Goal: Ask a question

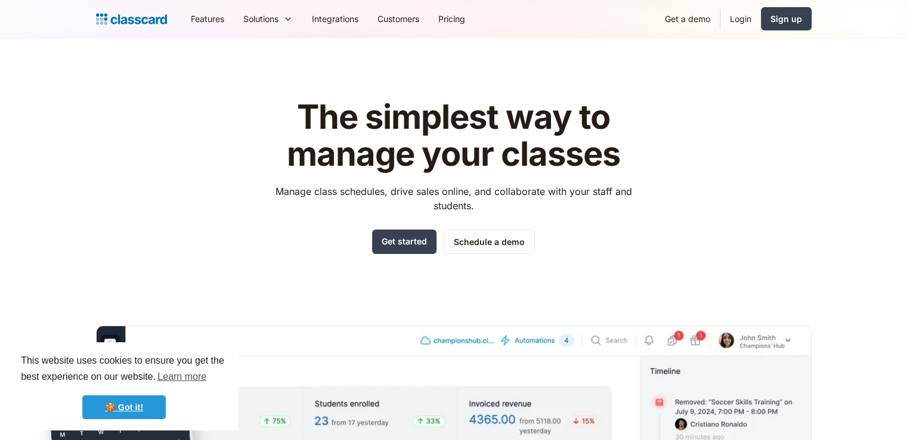
click at [132, 410] on link "🍪 Got it!" at bounding box center [123, 407] width 83 height 24
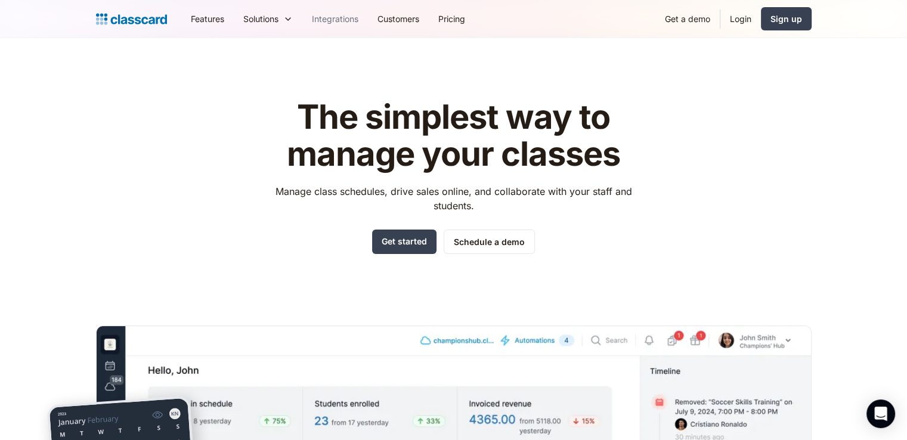
click at [335, 19] on link "Integrations" at bounding box center [335, 18] width 66 height 27
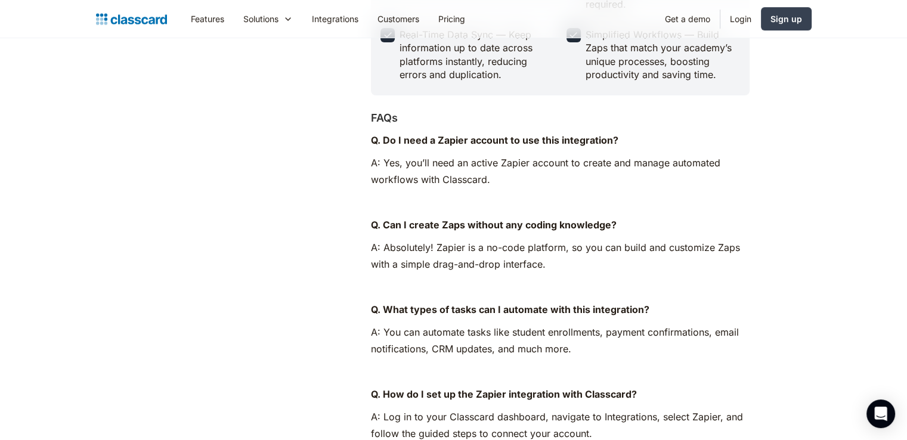
scroll to position [424, 0]
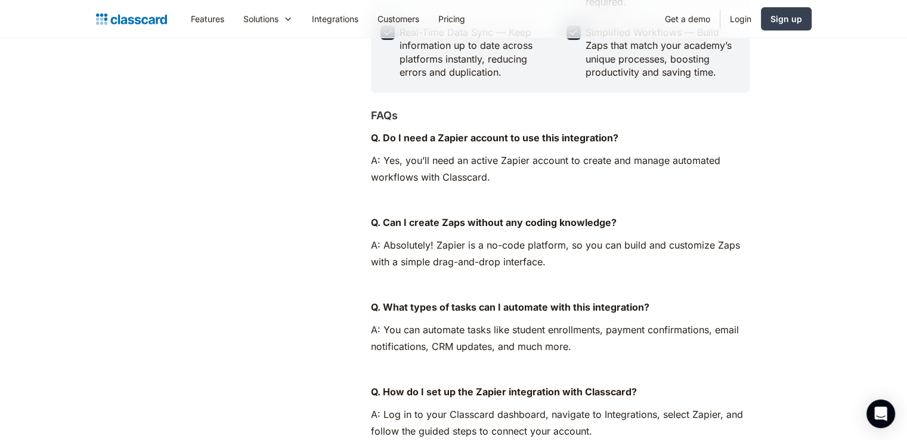
click at [268, 371] on div "Automate your workflows with Zapier in Classcard—connect 5,000+ apps, sync data…" at bounding box center [222, 139] width 252 height 846
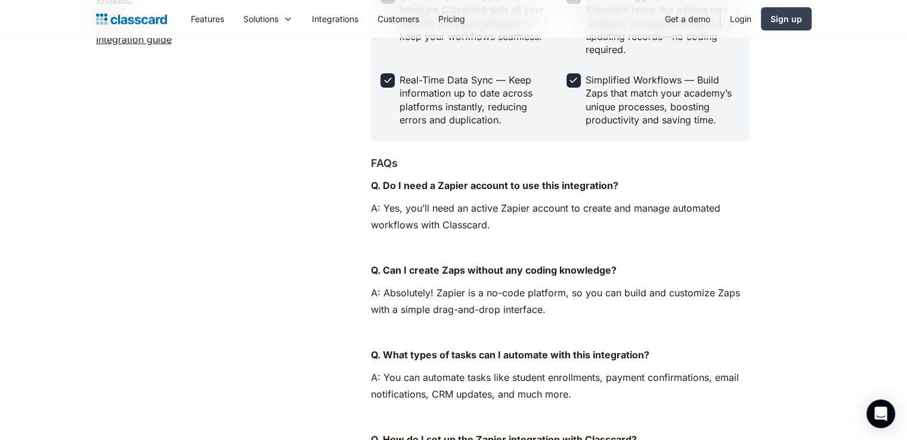
scroll to position [0, 0]
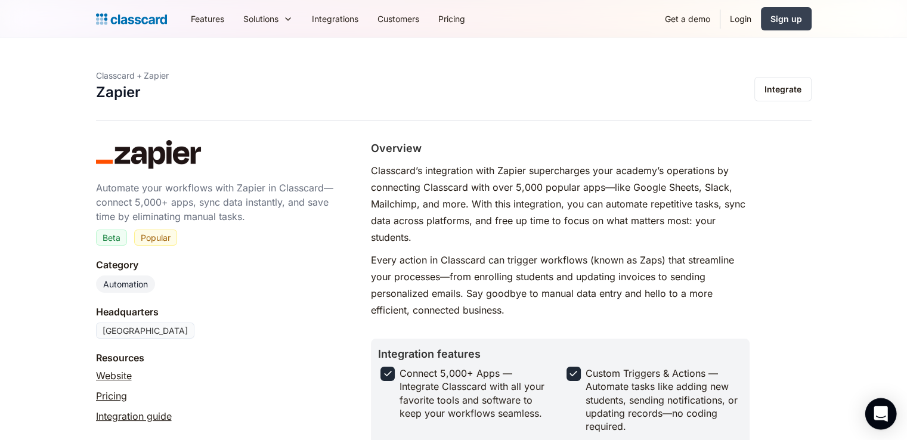
click at [879, 417] on icon "Open Intercom Messenger" at bounding box center [881, 414] width 16 height 16
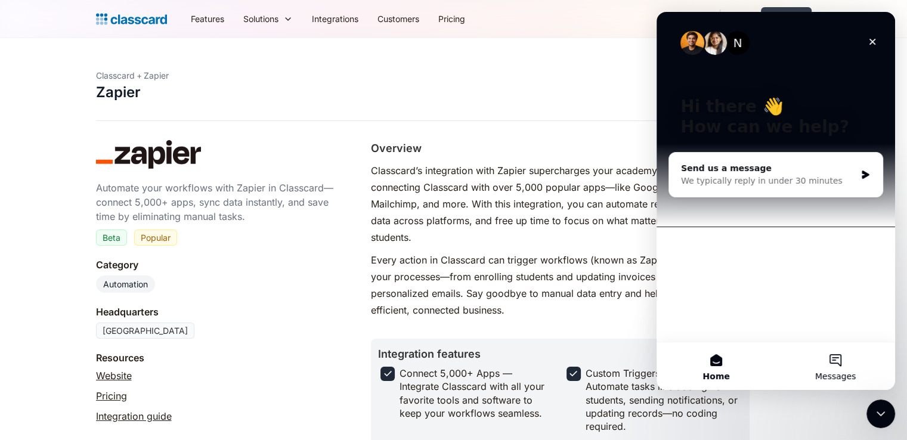
click at [838, 375] on span "Messages" at bounding box center [835, 376] width 41 height 8
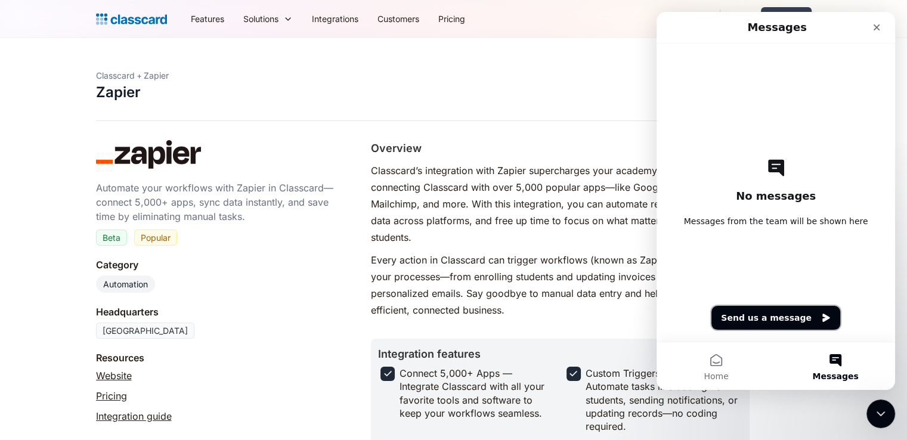
click at [736, 307] on button "Send us a message" at bounding box center [775, 318] width 129 height 24
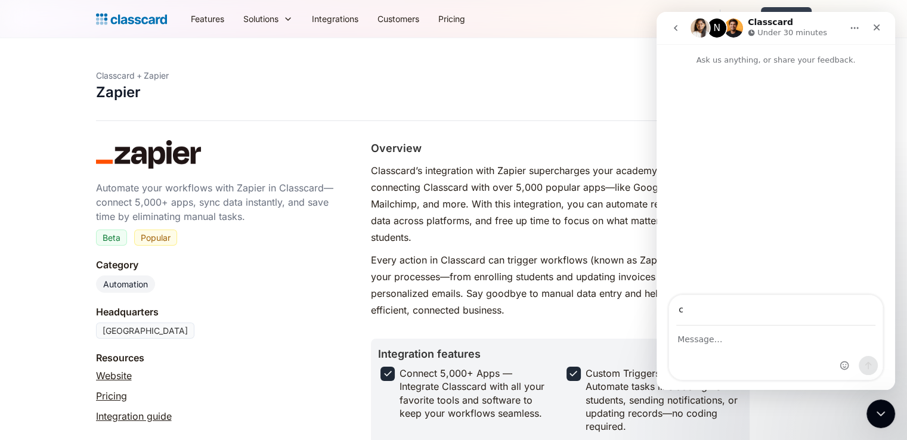
type input "c"
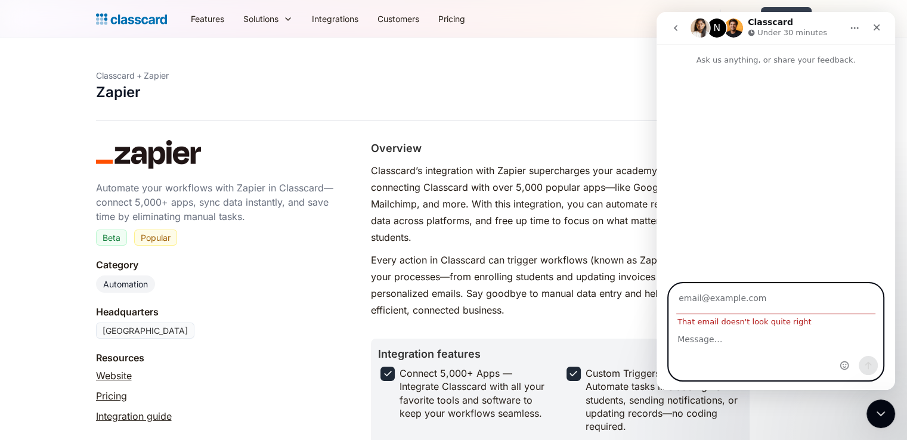
click at [736, 307] on input "Your email" at bounding box center [775, 299] width 199 height 30
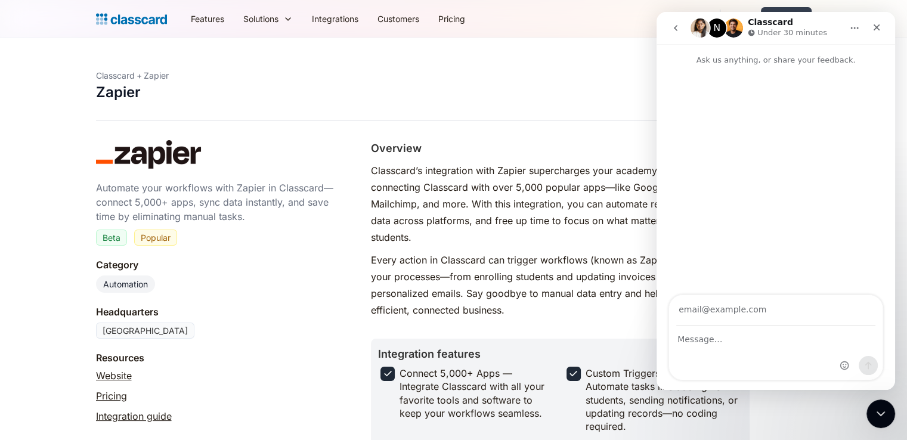
click at [670, 19] on button "go back" at bounding box center [675, 28] width 23 height 23
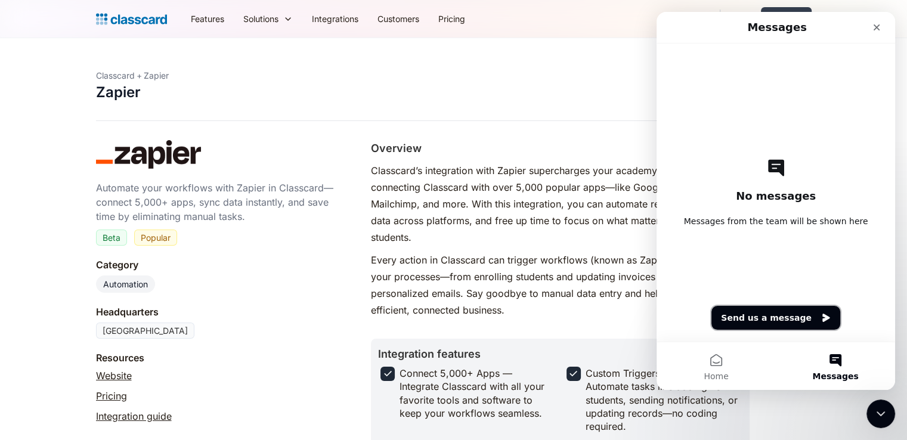
click at [788, 318] on button "Send us a message" at bounding box center [775, 318] width 129 height 24
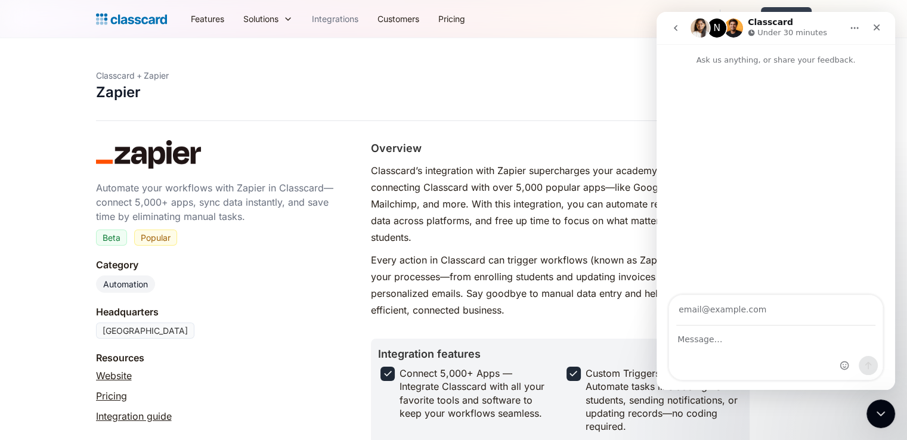
click at [339, 10] on link "Integrations" at bounding box center [335, 18] width 66 height 27
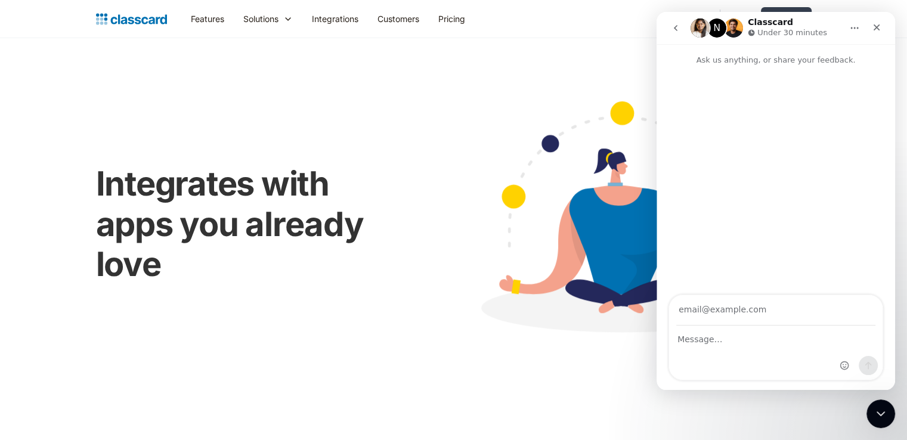
click at [666, 30] on button "go back" at bounding box center [675, 28] width 23 height 23
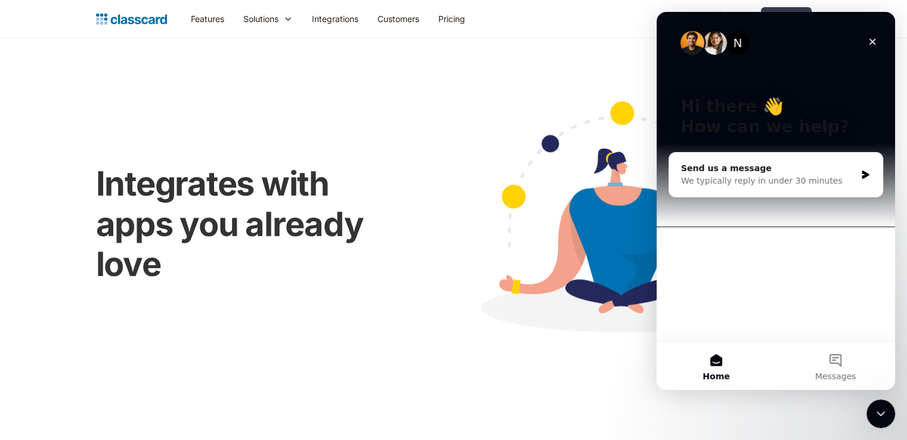
click at [875, 46] on icon "Close" at bounding box center [872, 42] width 10 height 10
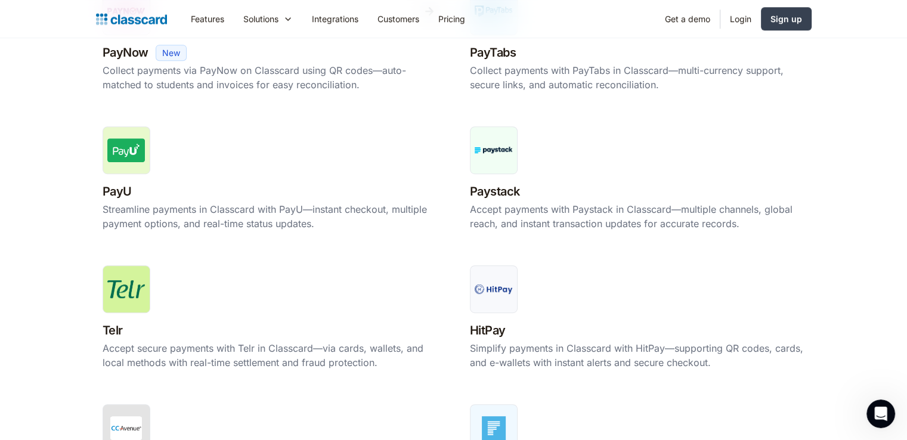
scroll to position [631, 0]
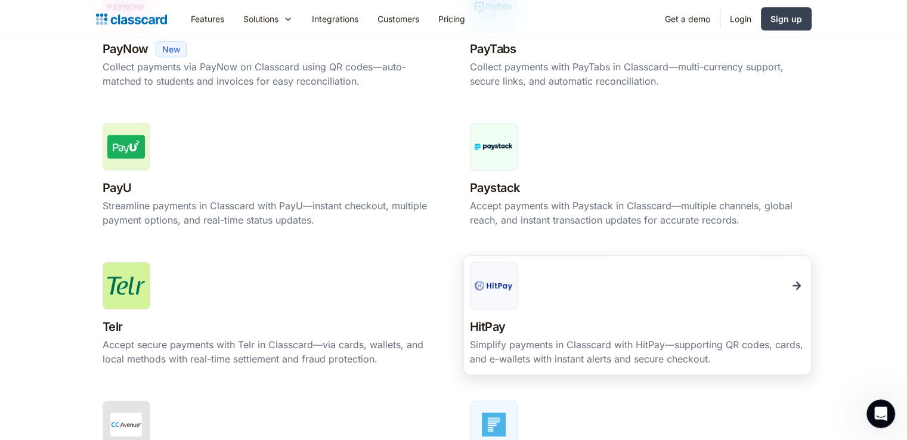
click at [565, 310] on link "HitPay New Beta Popular Simplify payments in Classcard with HitPay—supporting Q…" at bounding box center [637, 315] width 348 height 120
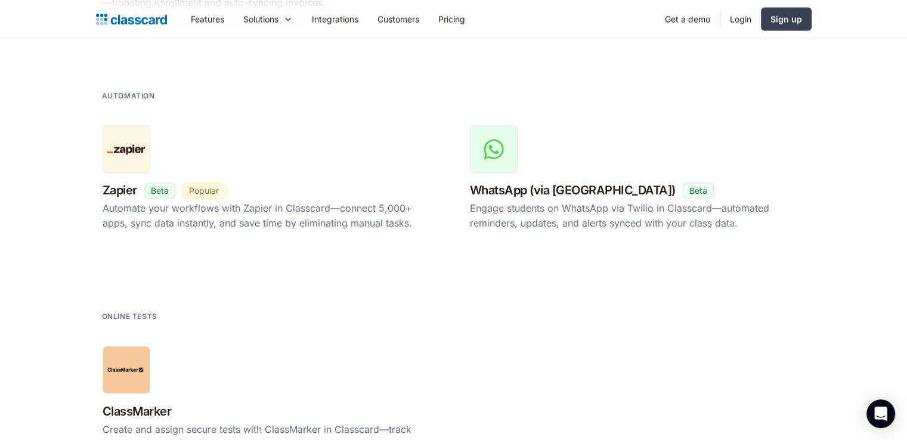
scroll to position [2041, 0]
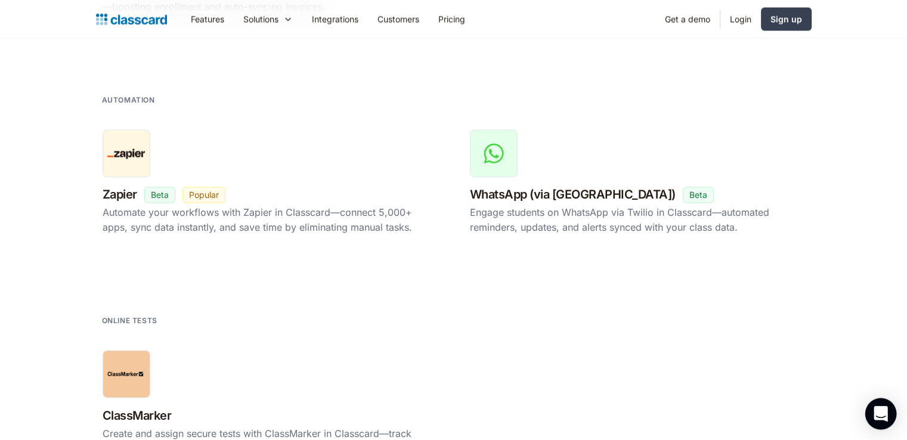
click at [884, 406] on div "Open Intercom Messenger" at bounding box center [881, 414] width 32 height 32
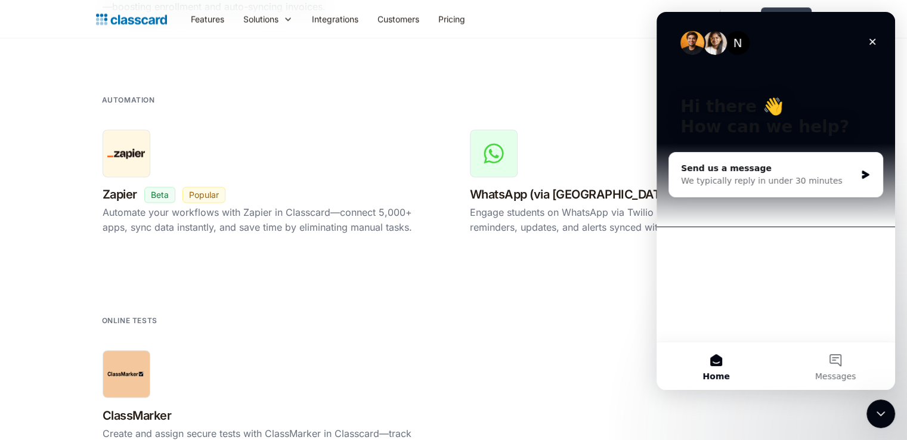
scroll to position [0, 0]
click at [746, 187] on div "Send us a message We typically reply in under 30 minutes" at bounding box center [775, 175] width 213 height 44
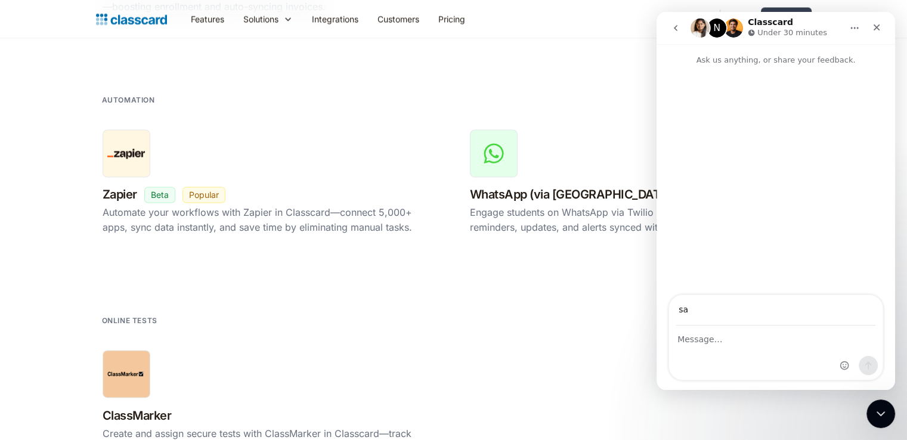
type input "s"
type input "azamat.yu@inbox.ru"
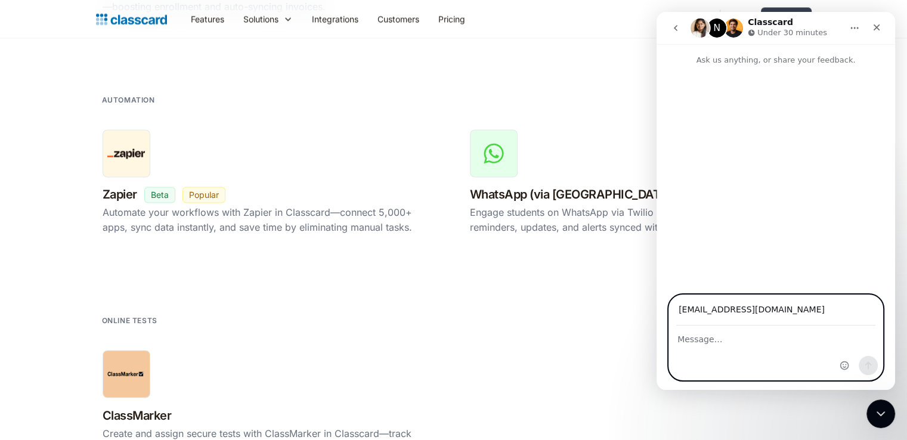
type textarea "W"
type textarea "Can we make integration with Altegio?"
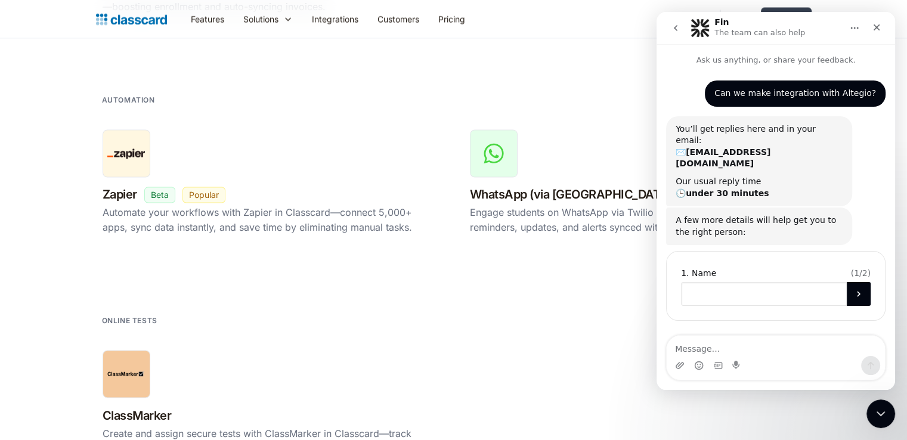
click at [732, 282] on input "Name" at bounding box center [764, 294] width 166 height 24
type input "Azamat"
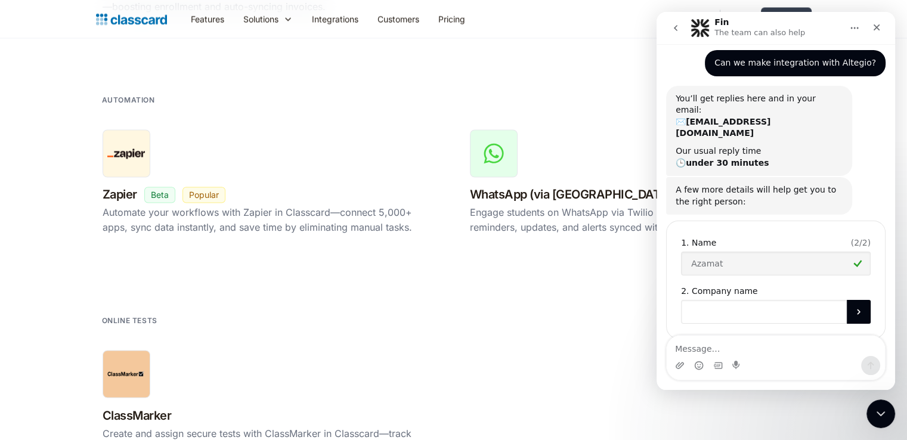
click at [730, 300] on input "Company name" at bounding box center [764, 312] width 166 height 24
type input "Wood Wizards Dubai"
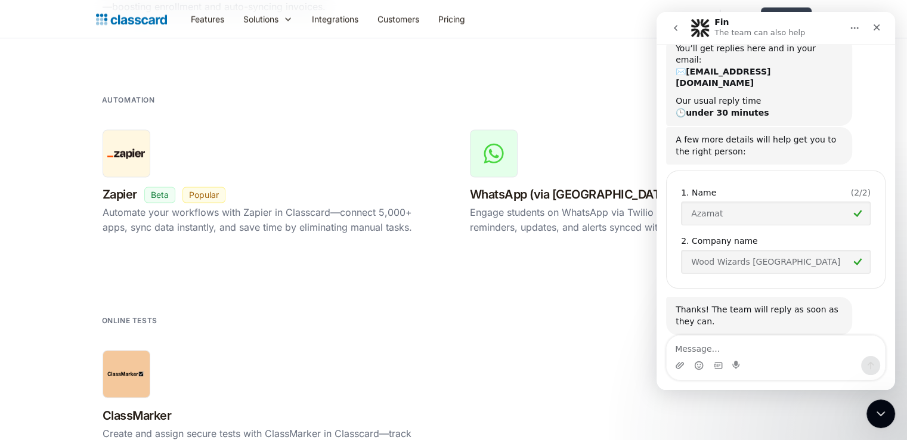
scroll to position [81, 0]
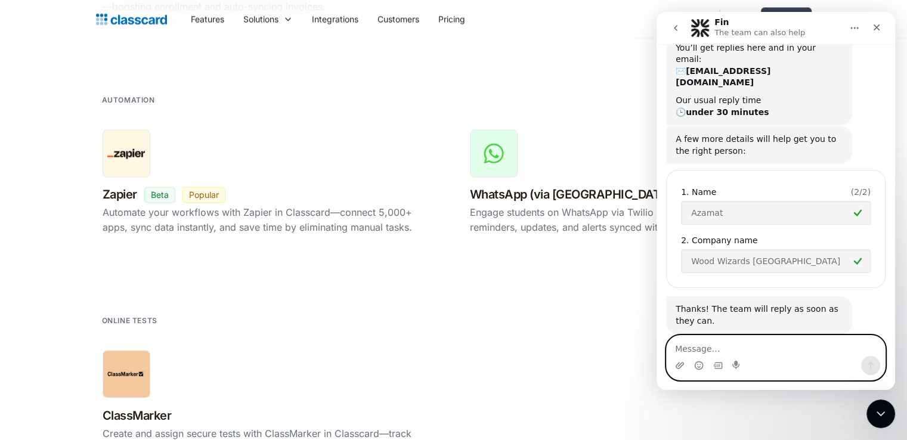
click at [753, 354] on textarea "Message…" at bounding box center [776, 346] width 218 height 20
type textarea "D"
type textarea "Can we also add Amo.crm in the integration?"
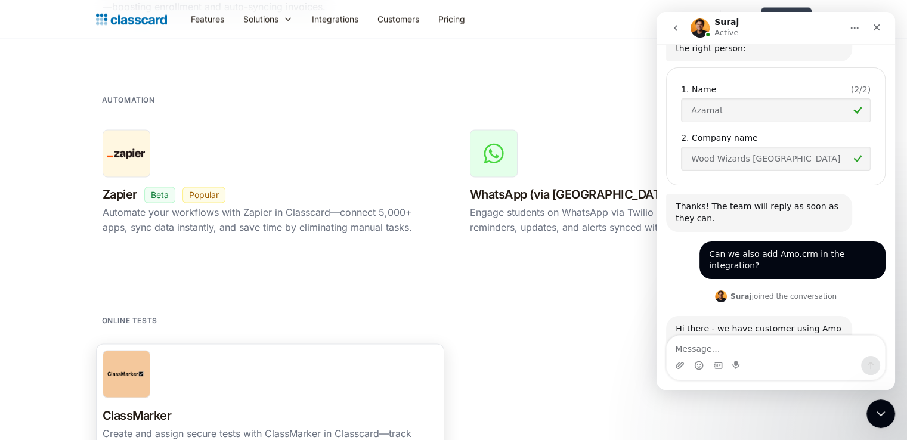
scroll to position [191, 0]
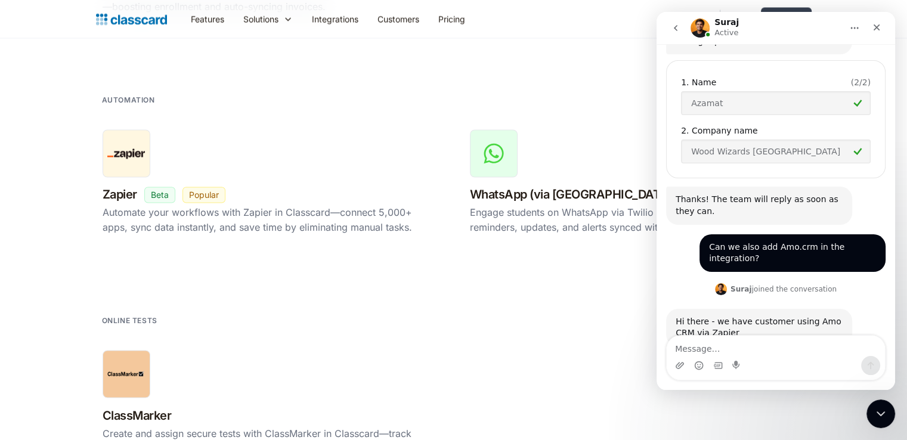
click at [256, 98] on div "automation Zapier New Beta Popular Automate your workflows with Zapier in Class…" at bounding box center [453, 178] width 715 height 196
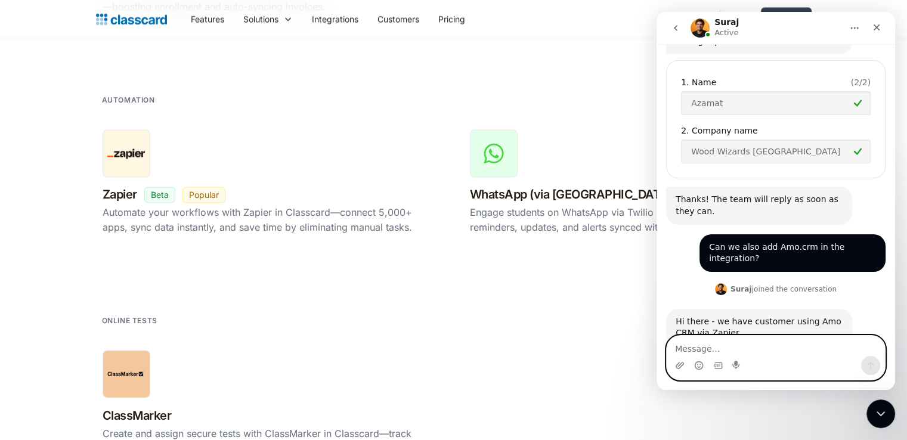
click at [740, 348] on textarea "Message…" at bounding box center [776, 346] width 218 height 20
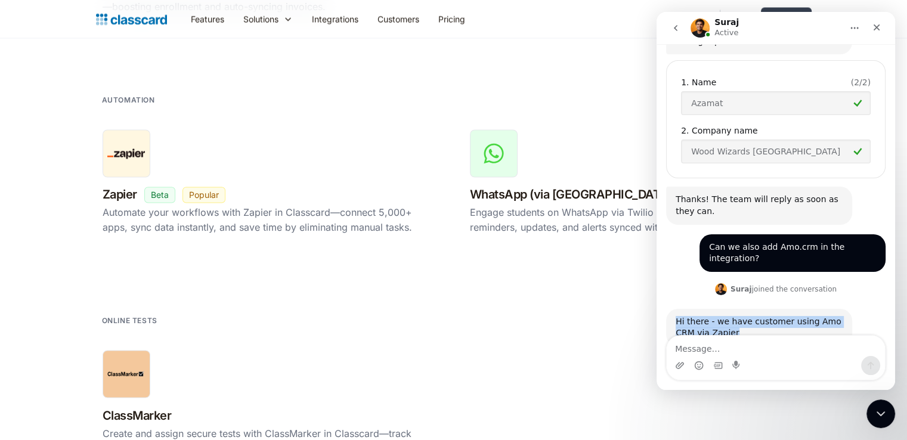
drag, startPoint x: 721, startPoint y: 303, endPoint x: 675, endPoint y: 288, distance: 49.0
click at [675, 309] on div "Hi there - we have customer using Amo CRM via Zapier Suraj • Just now" at bounding box center [759, 328] width 186 height 38
copy div "Hi there - we have customer using Amo CRM via Zapier"
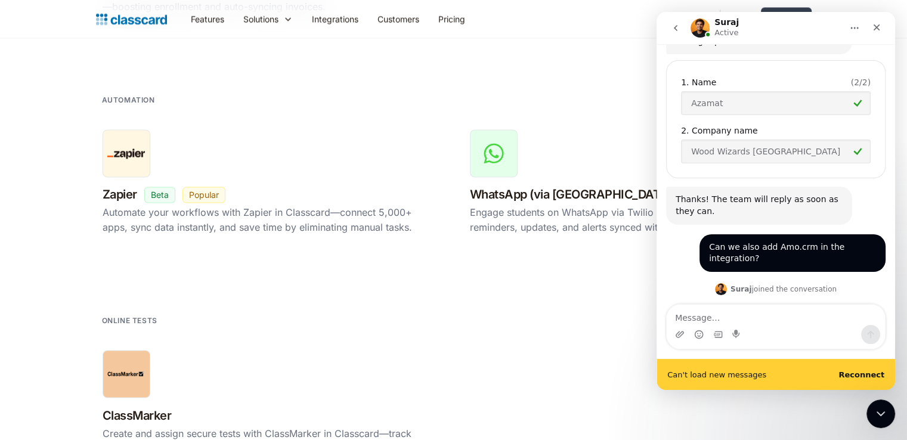
scroll to position [222, 0]
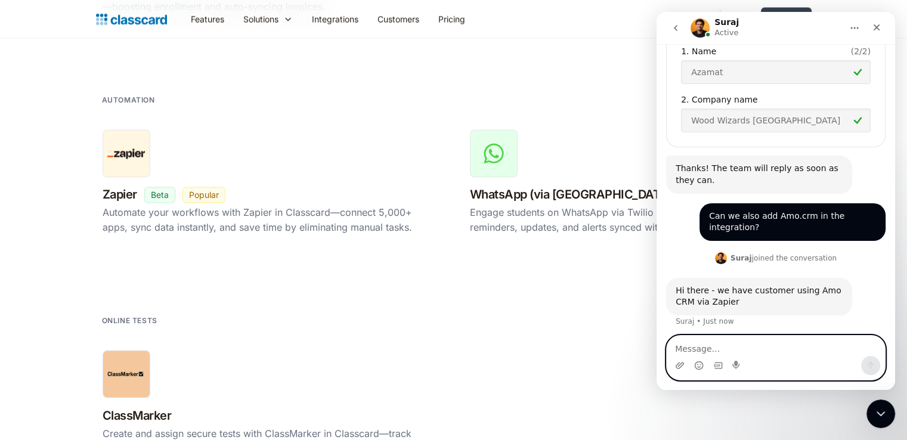
click at [785, 336] on textarea "Message…" at bounding box center [776, 346] width 218 height 20
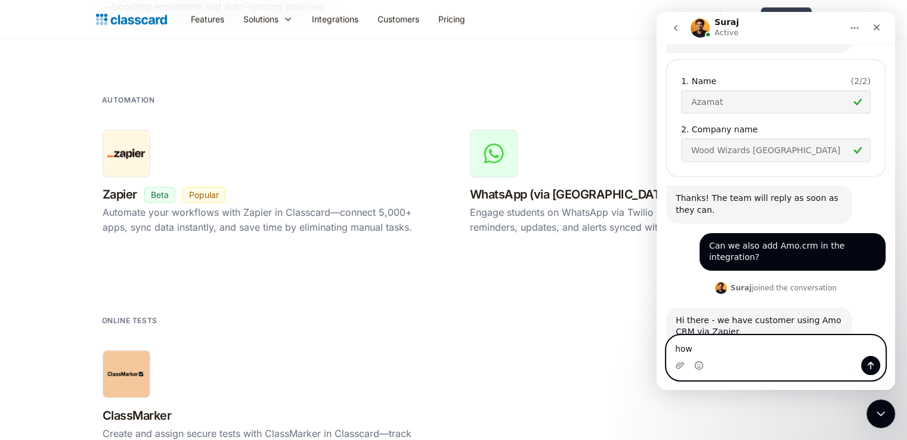
scroll to position [191, 0]
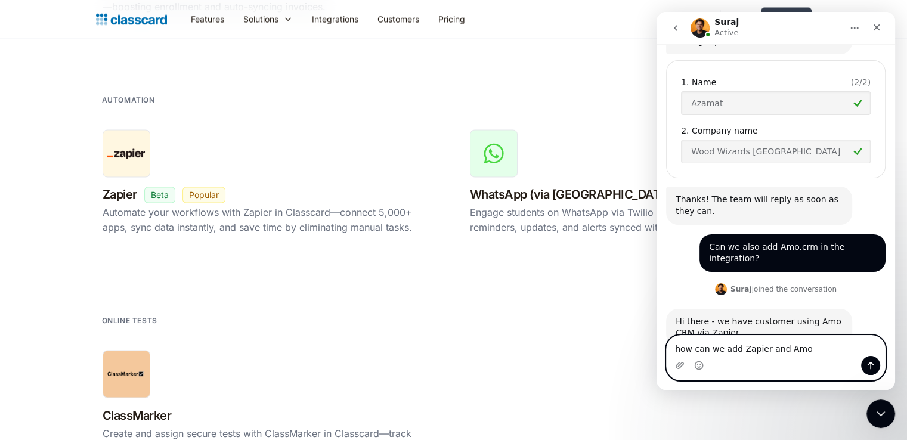
type textarea "how can we add Zapier and Amo?"
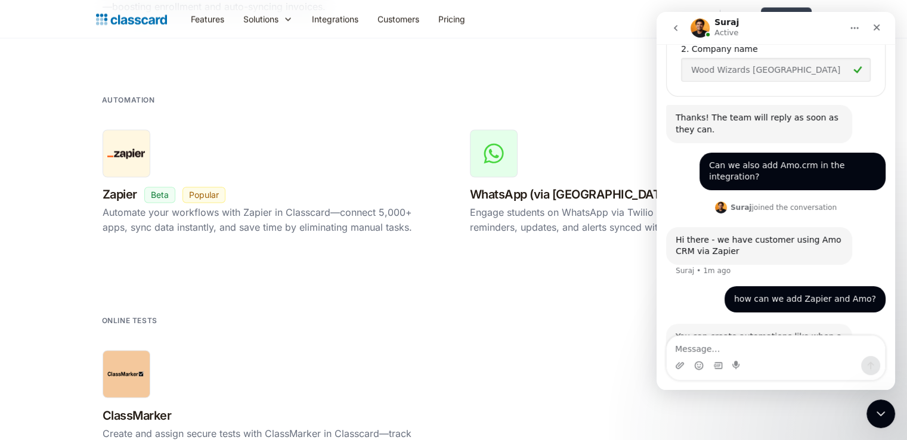
scroll to position [286, 0]
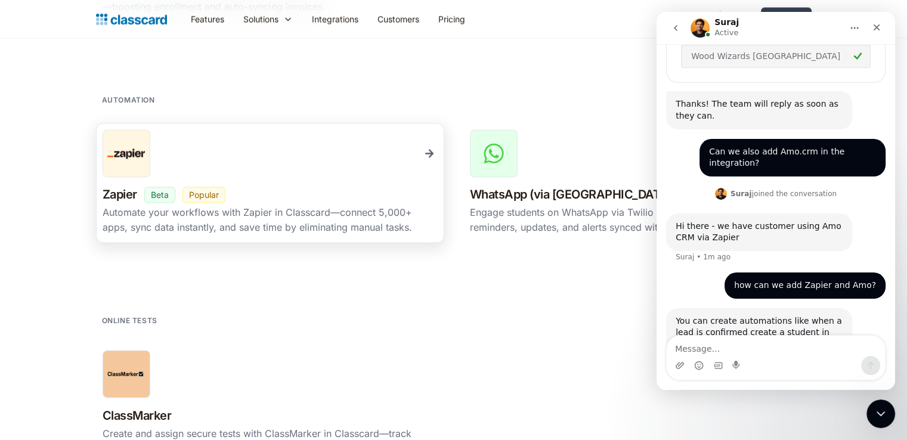
click at [331, 218] on div "Automate your workflows with Zapier in Classcard—connect 5,000+ apps, sync data…" at bounding box center [270, 219] width 335 height 29
